Goal: Find specific page/section: Find specific page/section

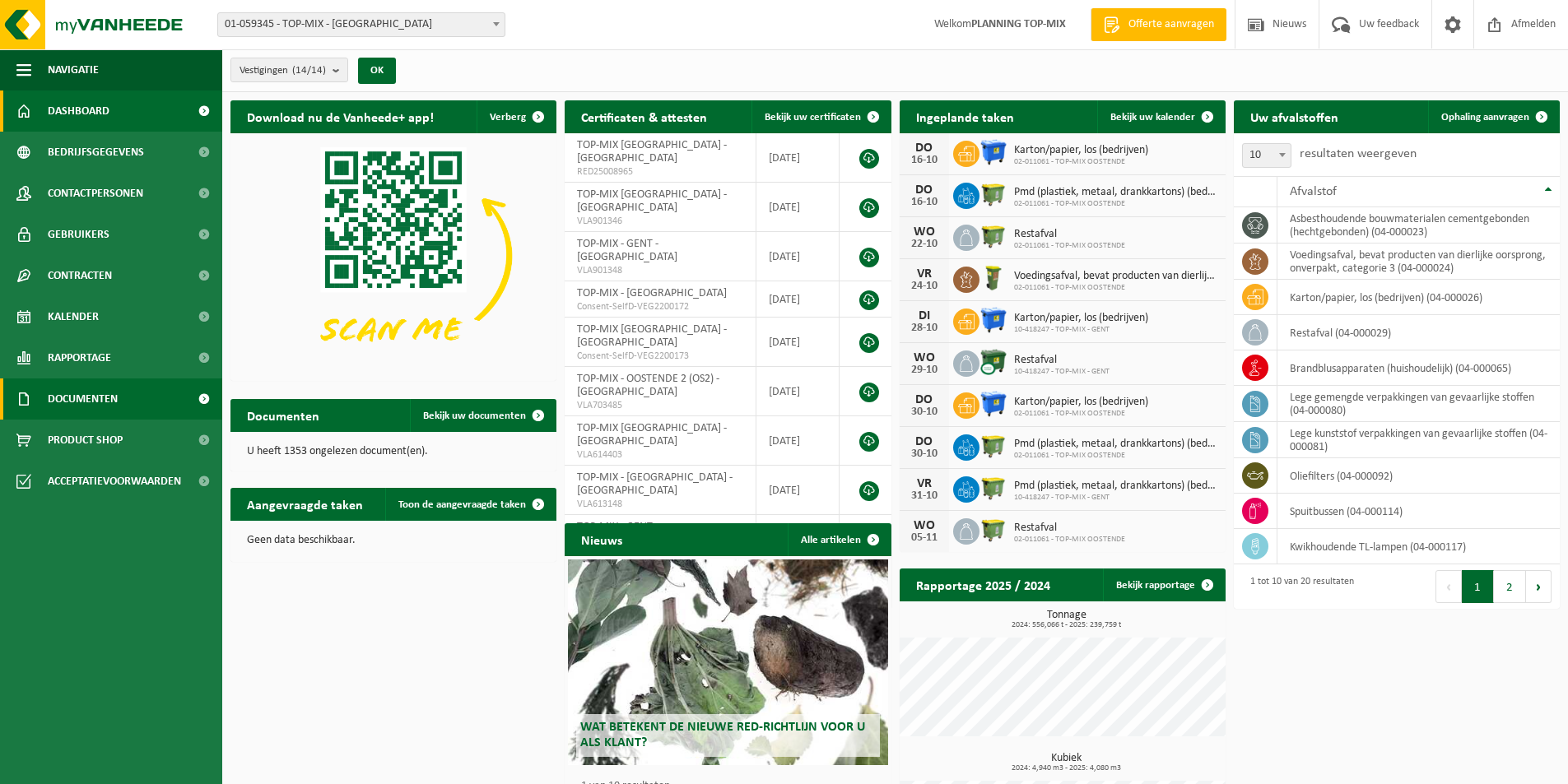
click at [85, 401] on span "Documenten" at bounding box center [83, 398] width 70 height 41
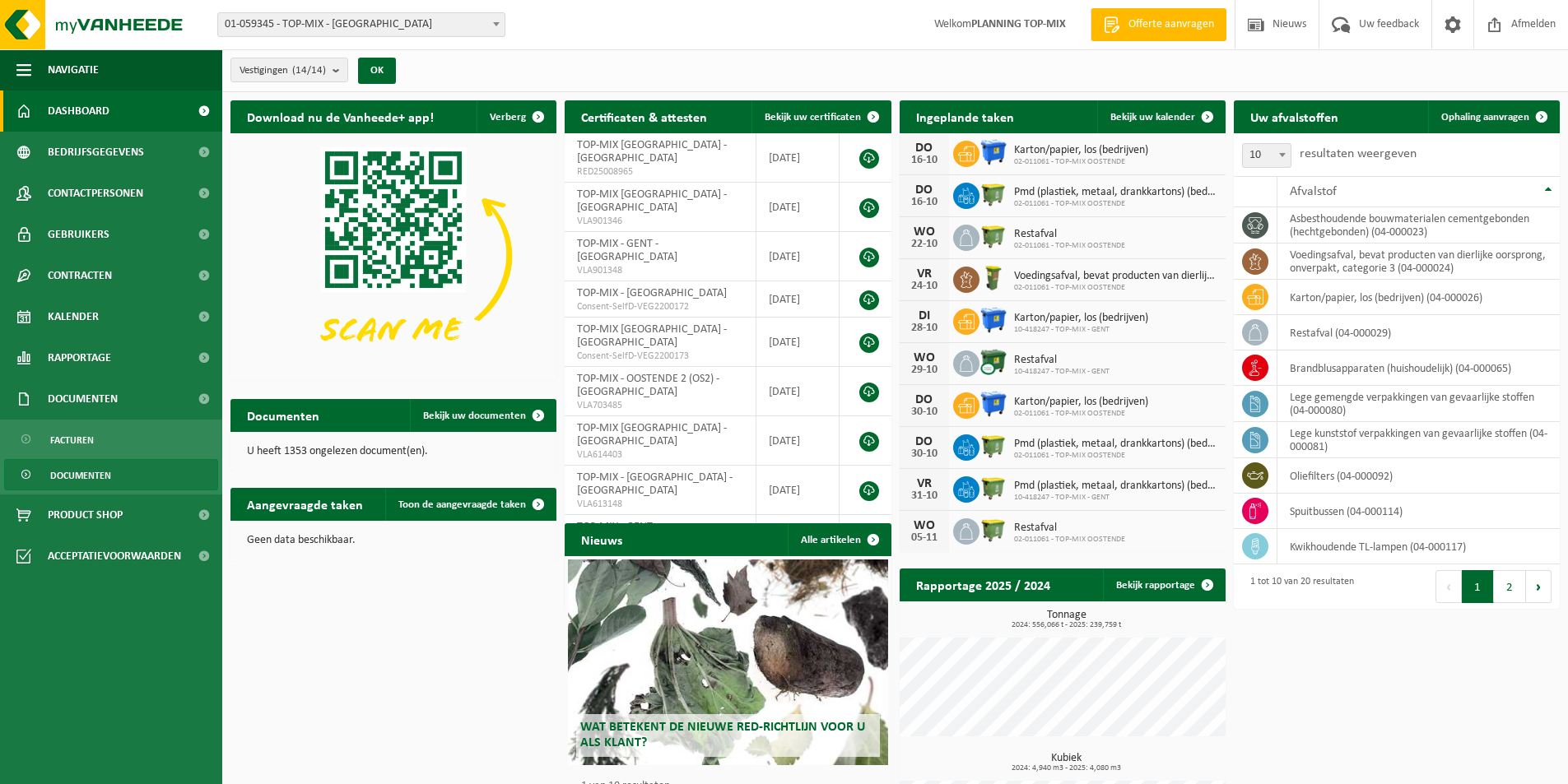
click at [79, 474] on span "Documenten" at bounding box center [80, 475] width 61 height 31
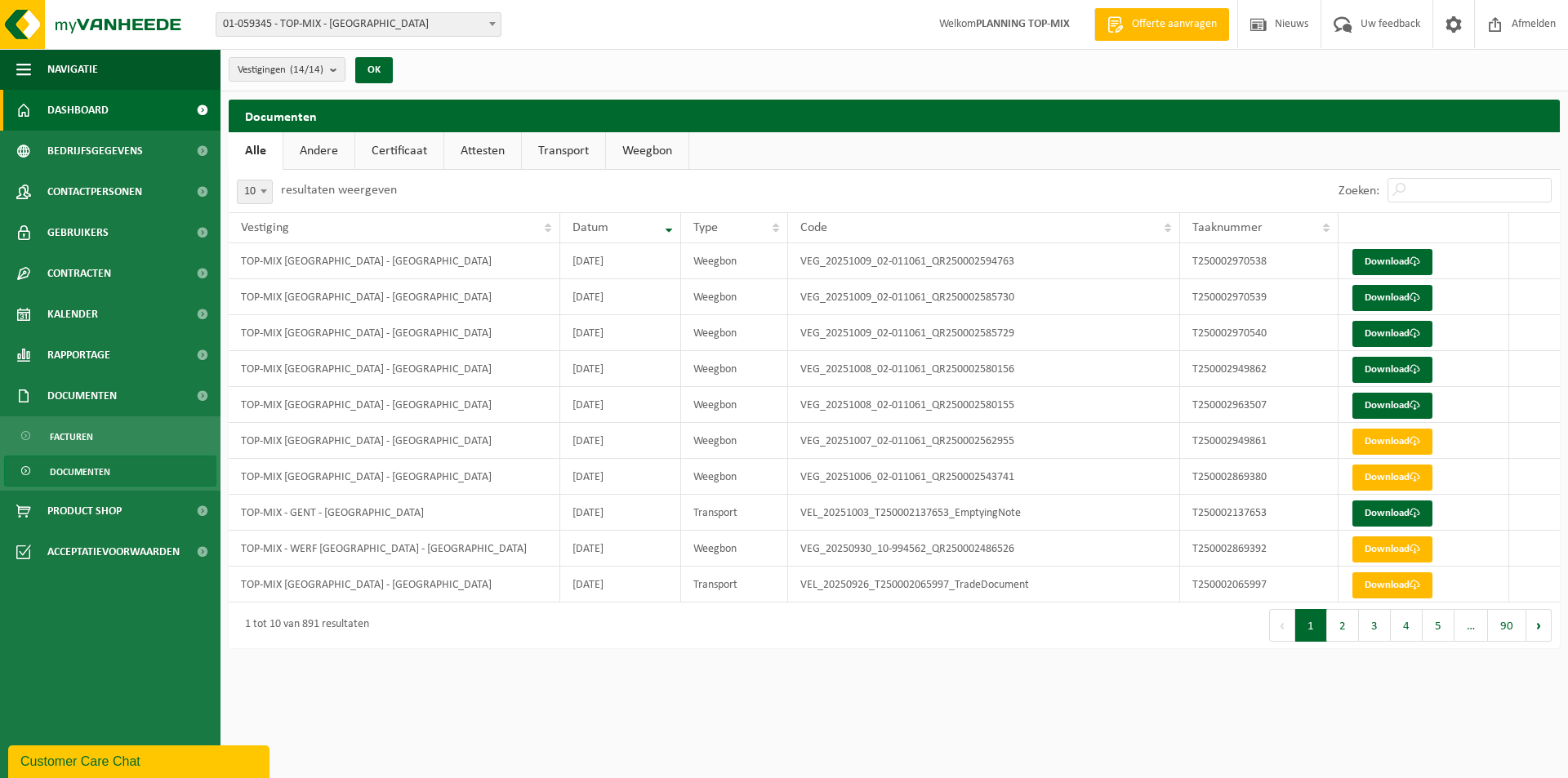
click at [83, 114] on span "Dashboard" at bounding box center [78, 110] width 61 height 41
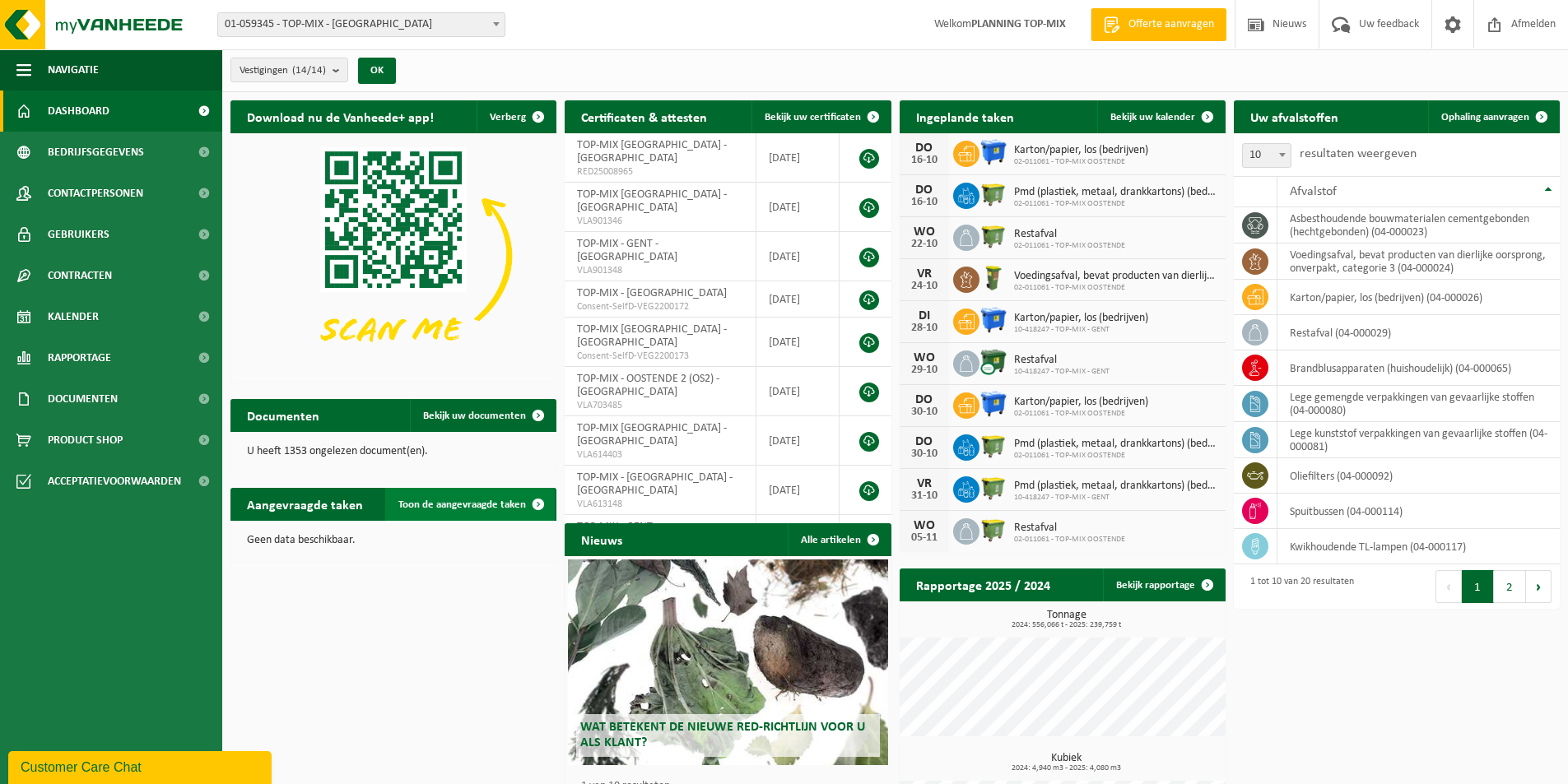
click at [440, 507] on span "Toon de aangevraagde taken" at bounding box center [462, 505] width 128 height 11
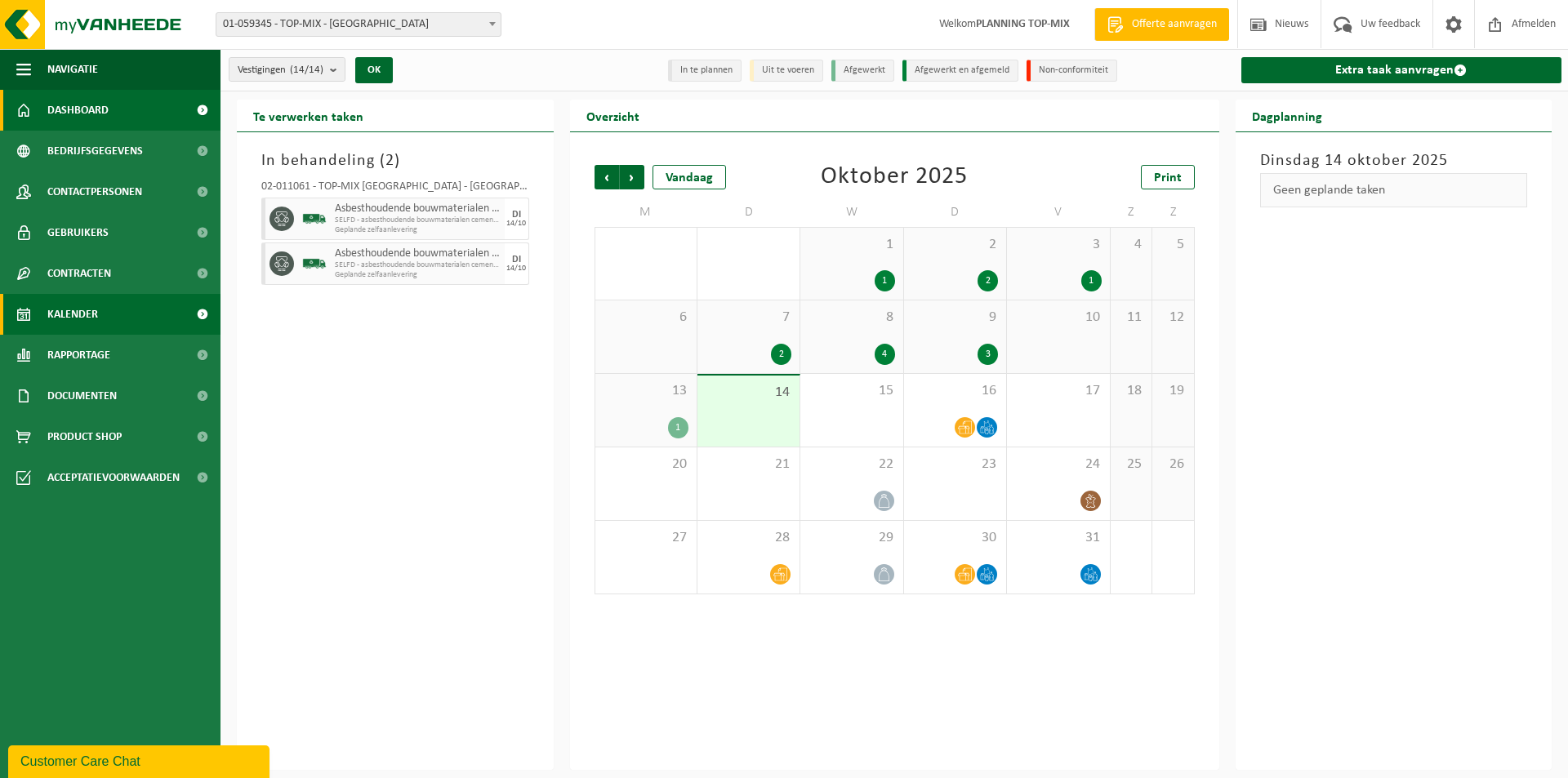
click at [84, 110] on span "Dashboard" at bounding box center [78, 110] width 61 height 41
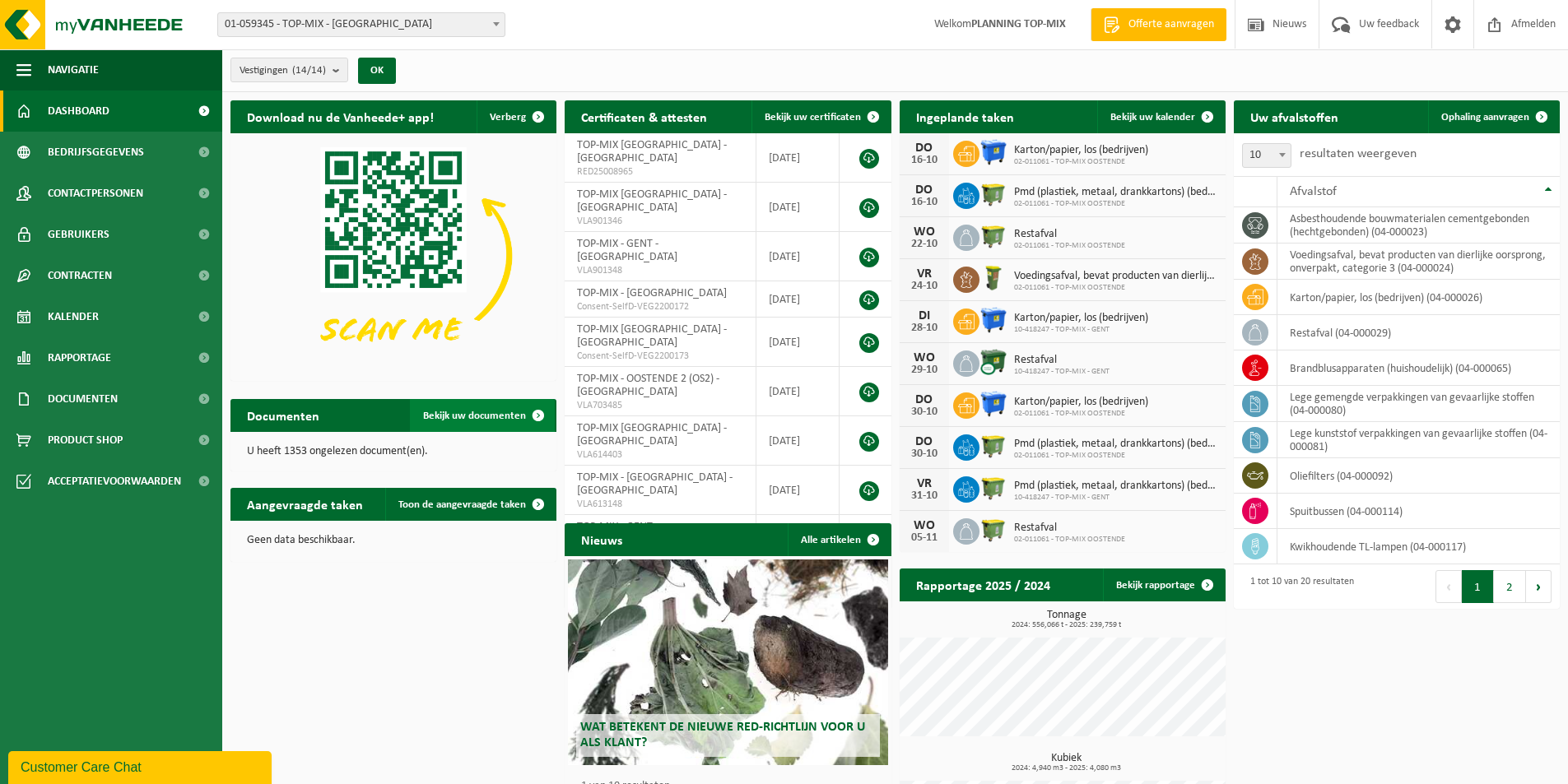
click at [469, 414] on span "Bekijk uw documenten" at bounding box center [474, 416] width 103 height 11
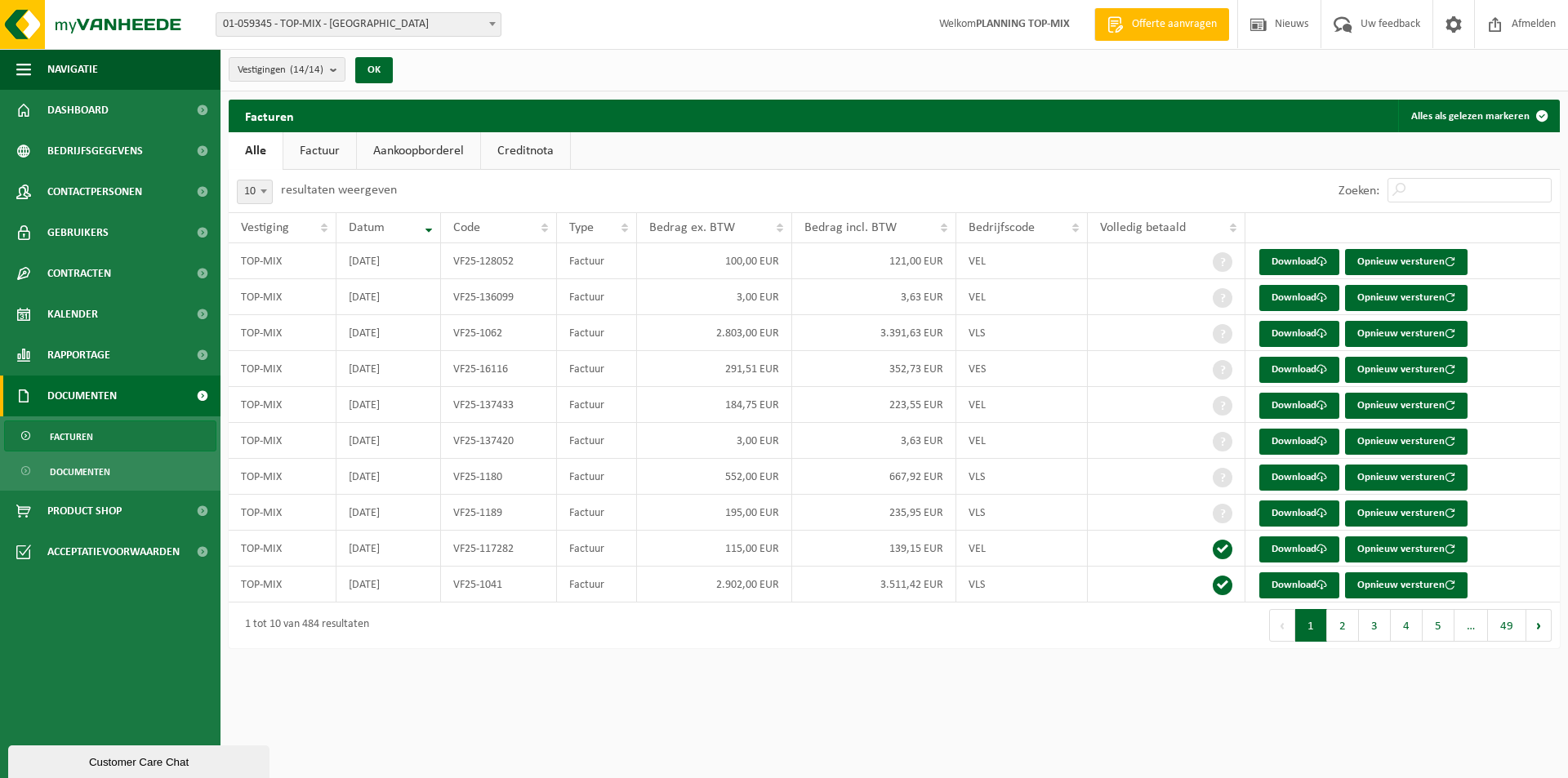
click at [411, 158] on link "Aankoopborderel" at bounding box center [418, 151] width 123 height 38
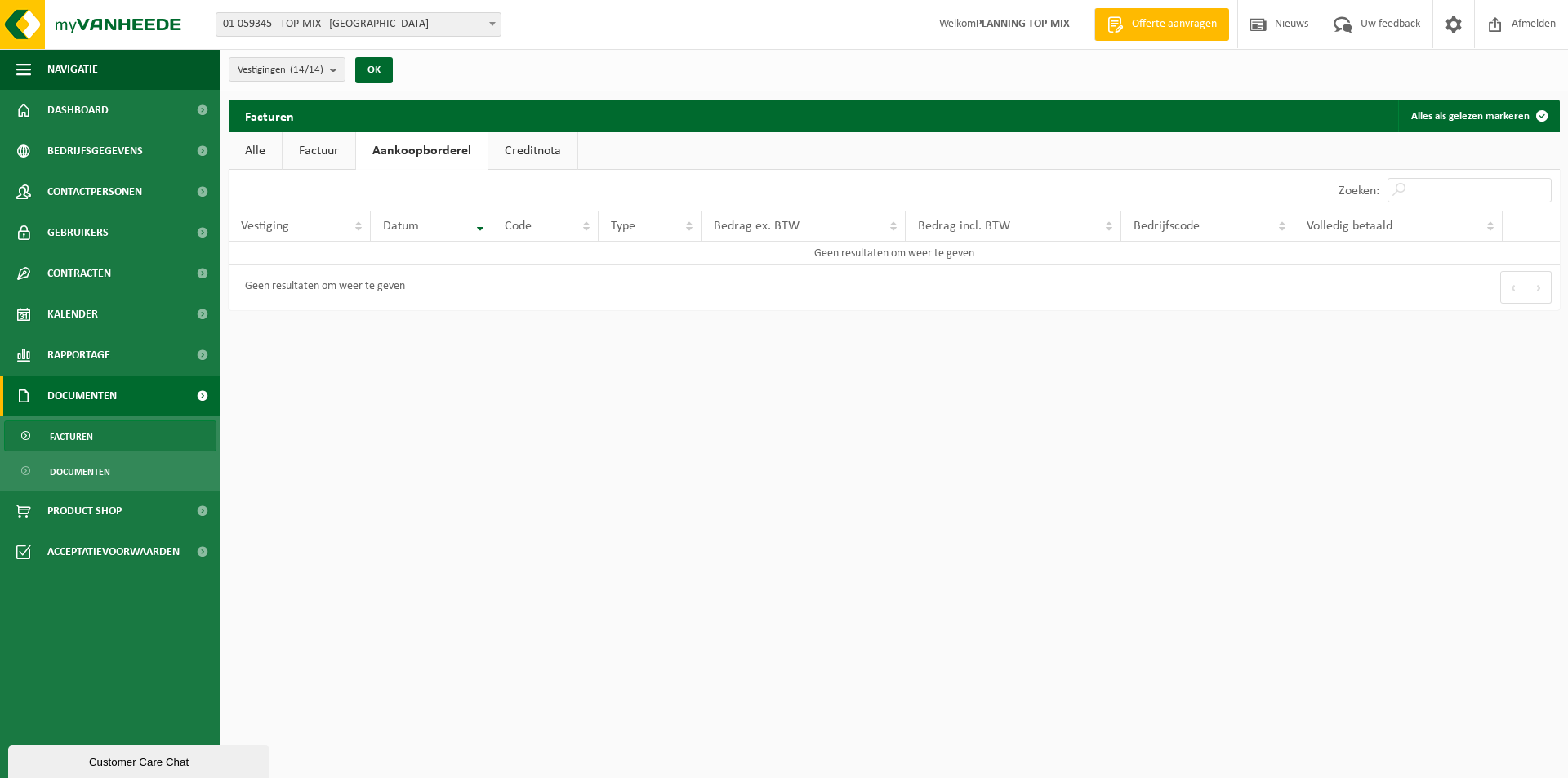
click at [528, 148] on link "Creditnota" at bounding box center [532, 151] width 89 height 38
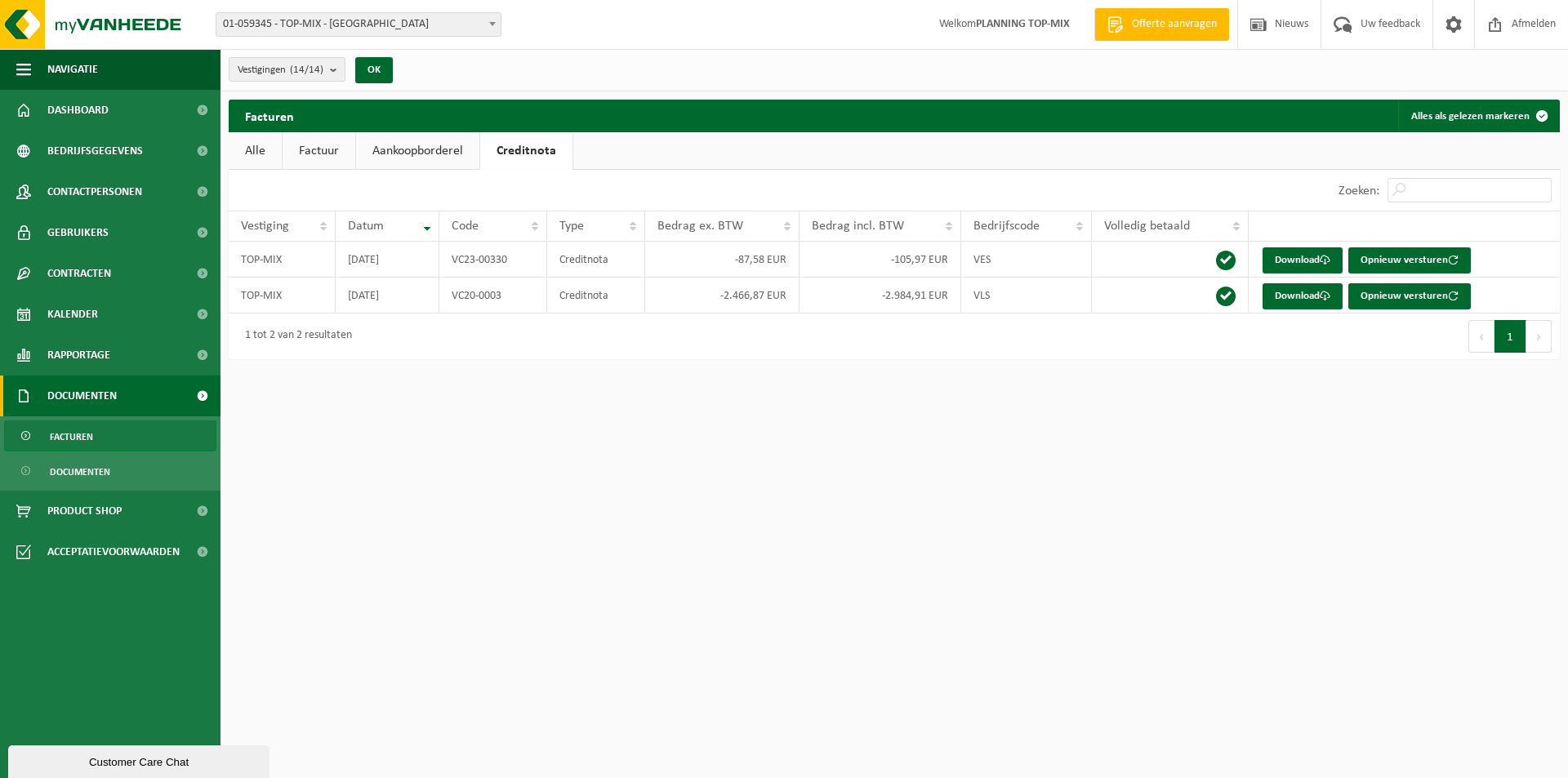
click at [255, 149] on link "Alle" at bounding box center [255, 151] width 53 height 38
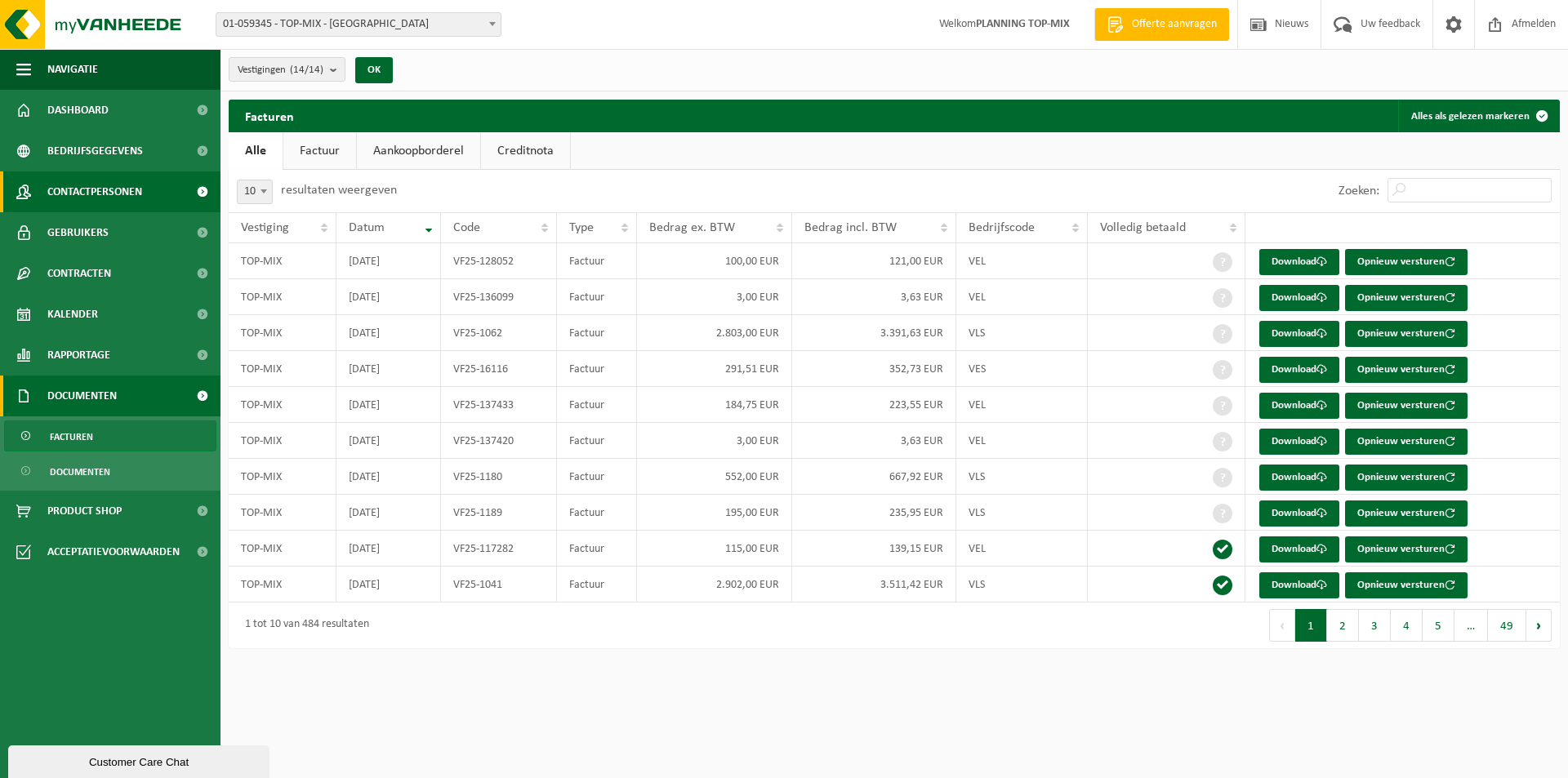
click at [112, 191] on span "Contactpersonen" at bounding box center [95, 191] width 95 height 41
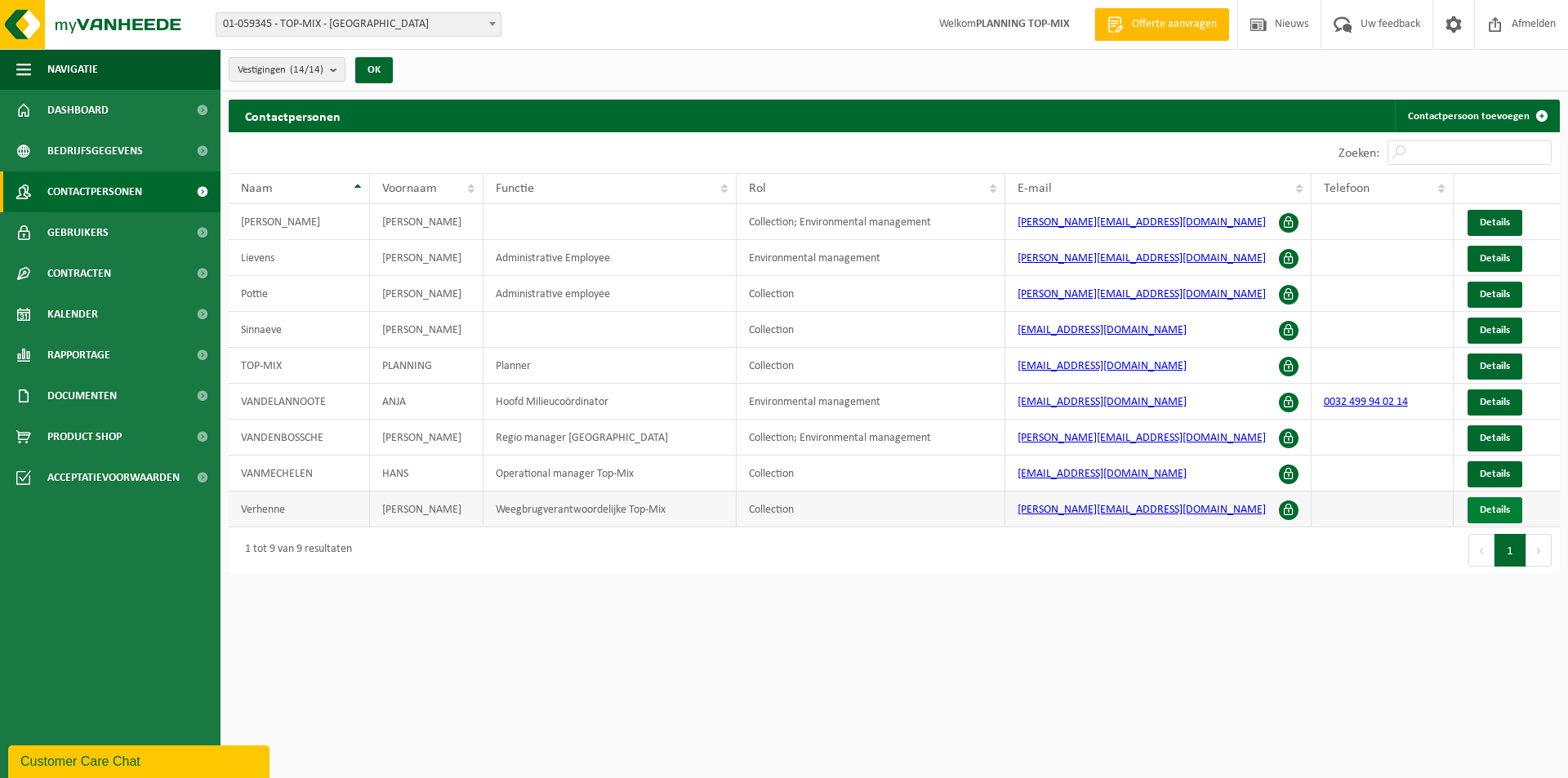
click at [1494, 505] on span "Details" at bounding box center [1495, 511] width 31 height 11
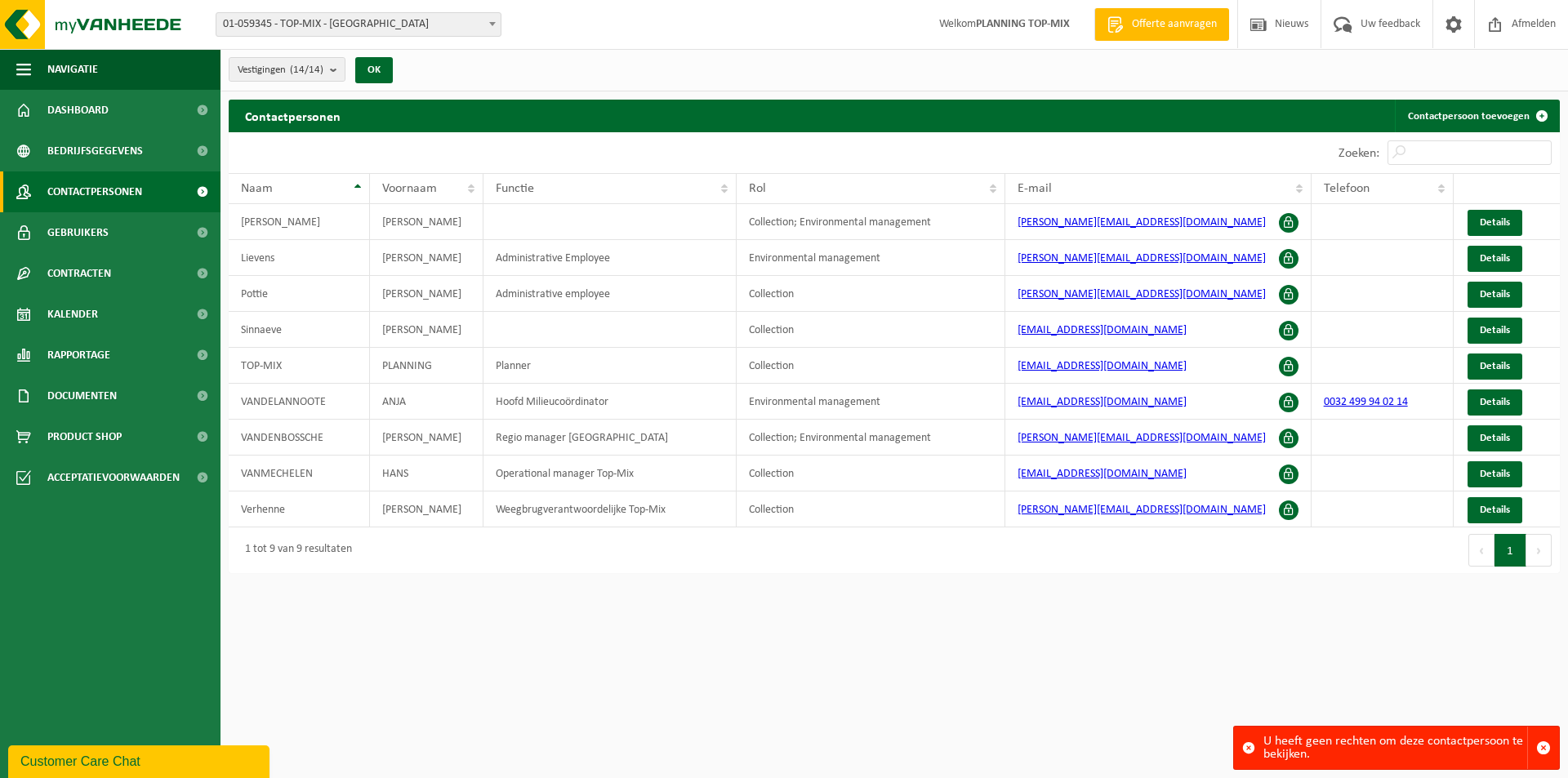
click at [1213, 590] on html "Vestiging: 01-059345 - TOP-MIX - Oostende 10-861998 - TOP MIX - WERF BETHANIE K…" at bounding box center [784, 389] width 1568 height 778
click at [1543, 754] on span "button" at bounding box center [1543, 748] width 14 height 14
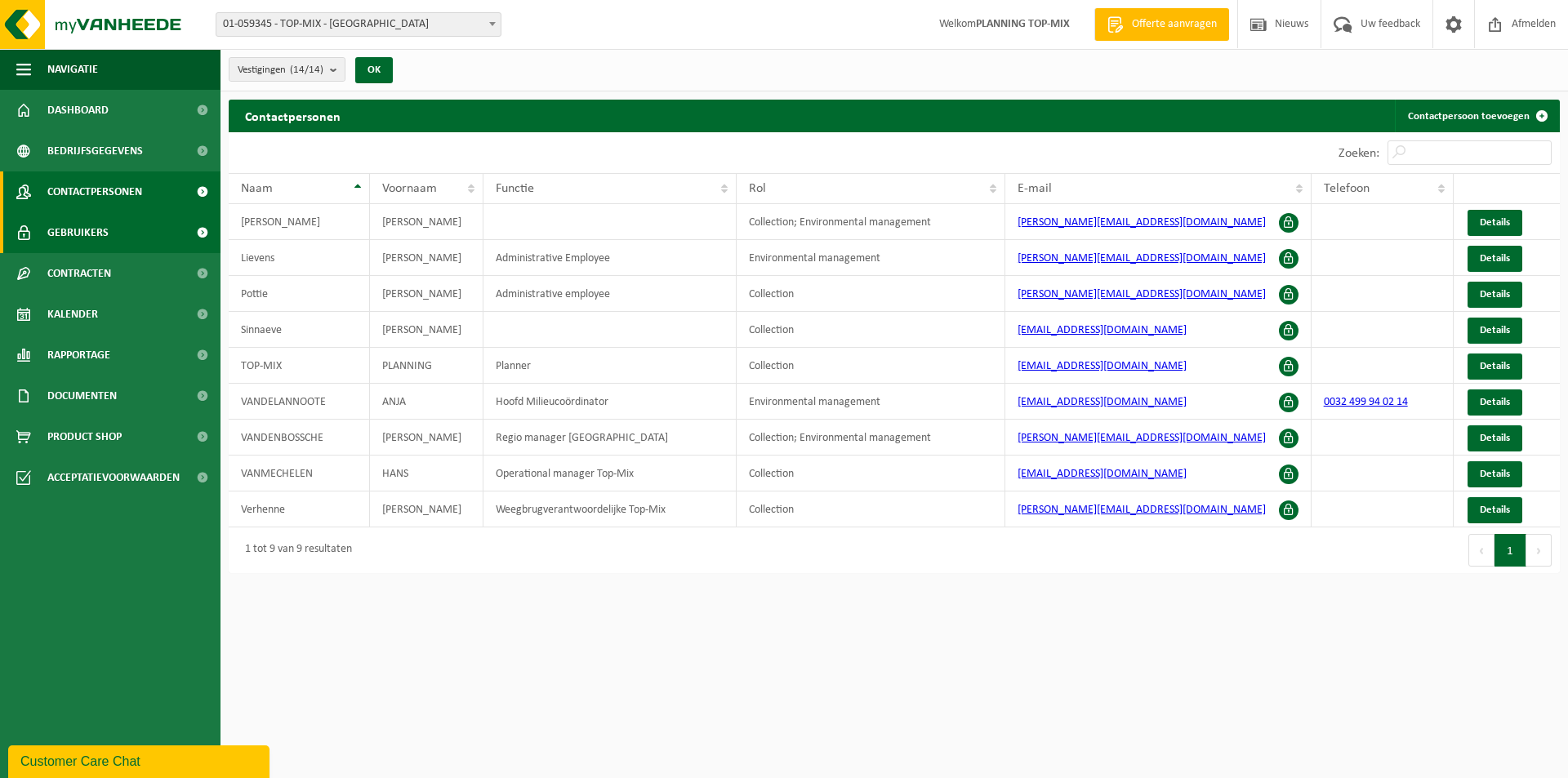
click at [108, 225] on link "Gebruikers" at bounding box center [110, 232] width 221 height 41
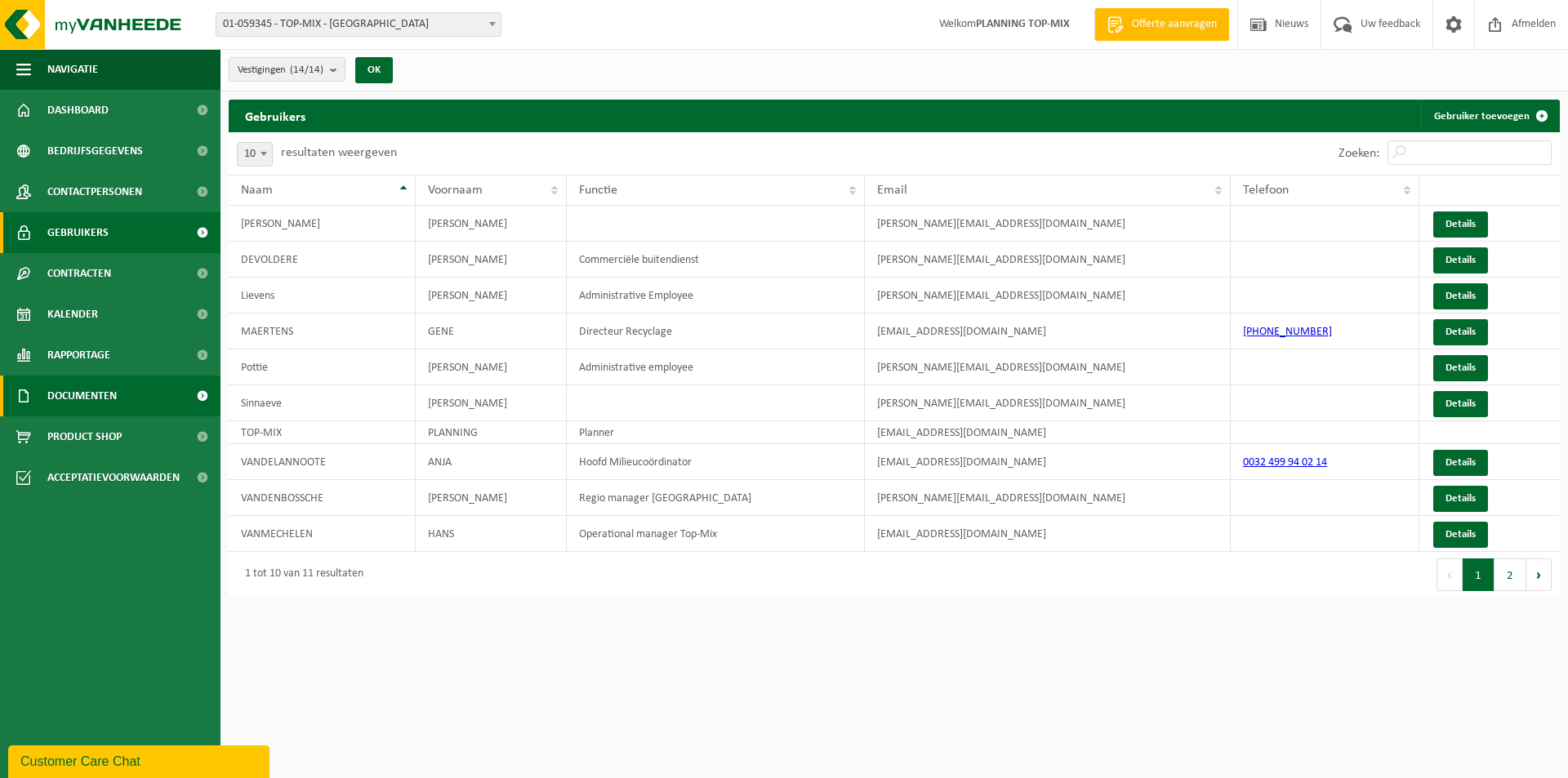
click at [97, 395] on span "Documenten" at bounding box center [82, 395] width 69 height 41
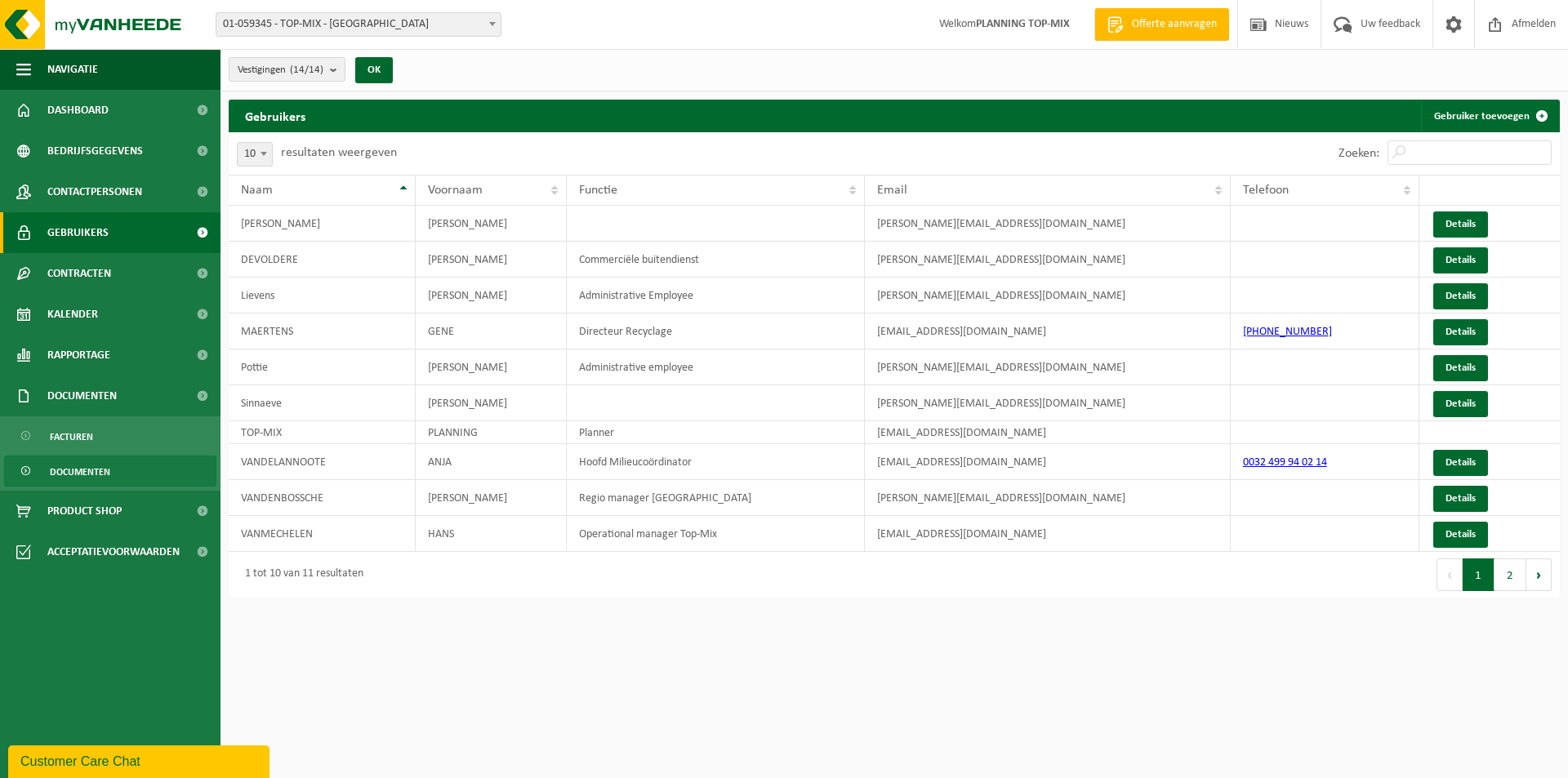
click at [92, 474] on span "Documenten" at bounding box center [79, 472] width 60 height 31
